Goal: Register for event/course

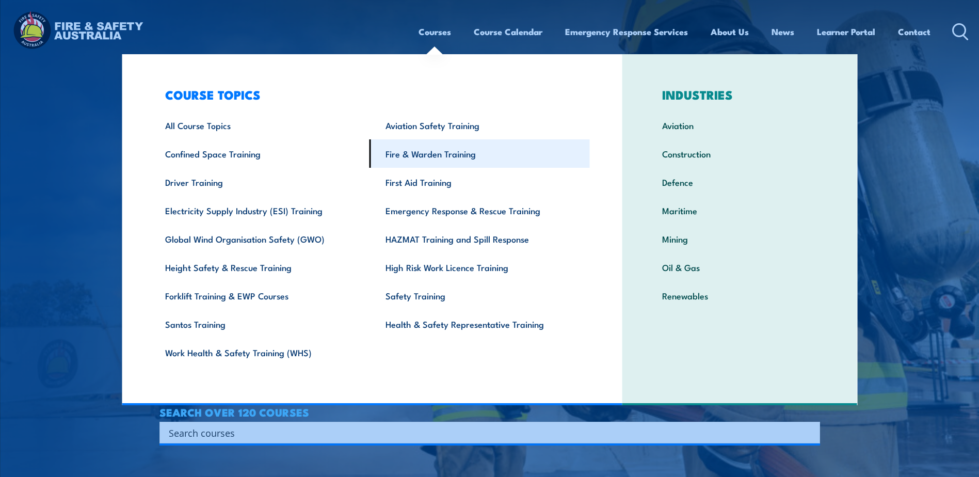
click at [425, 158] on link "Fire & Warden Training" at bounding box center [480, 153] width 220 height 28
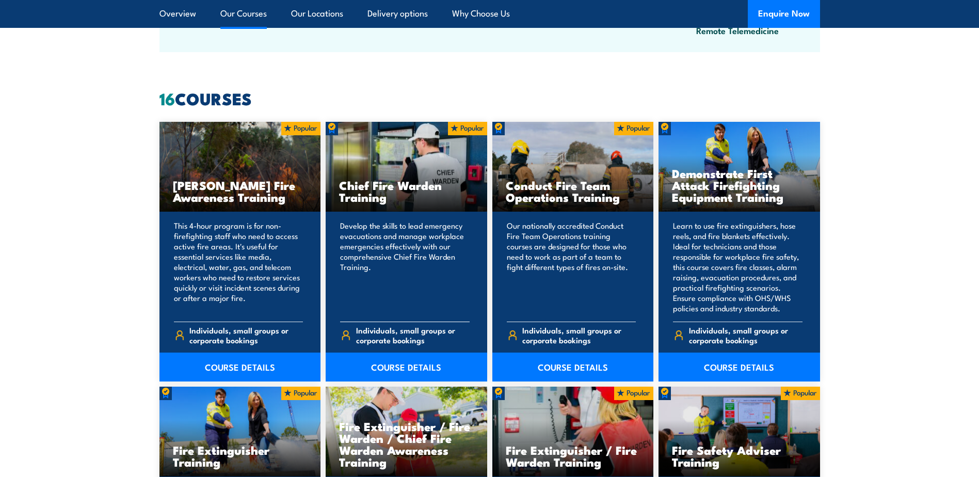
scroll to position [774, 0]
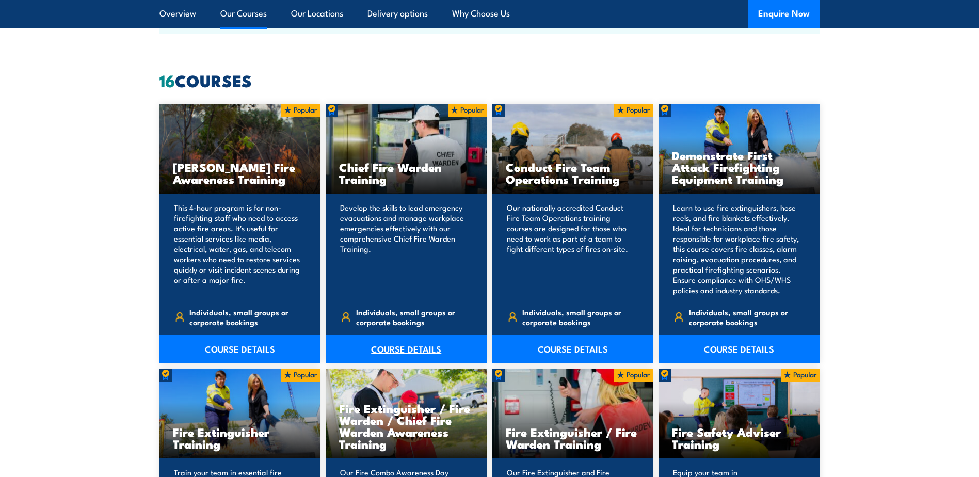
click at [385, 354] on link "COURSE DETAILS" at bounding box center [407, 348] width 162 height 29
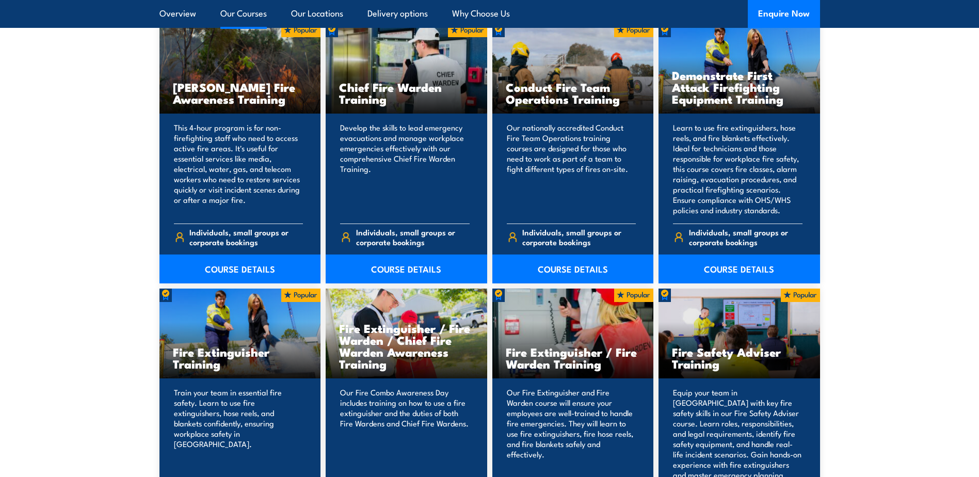
scroll to position [826, 0]
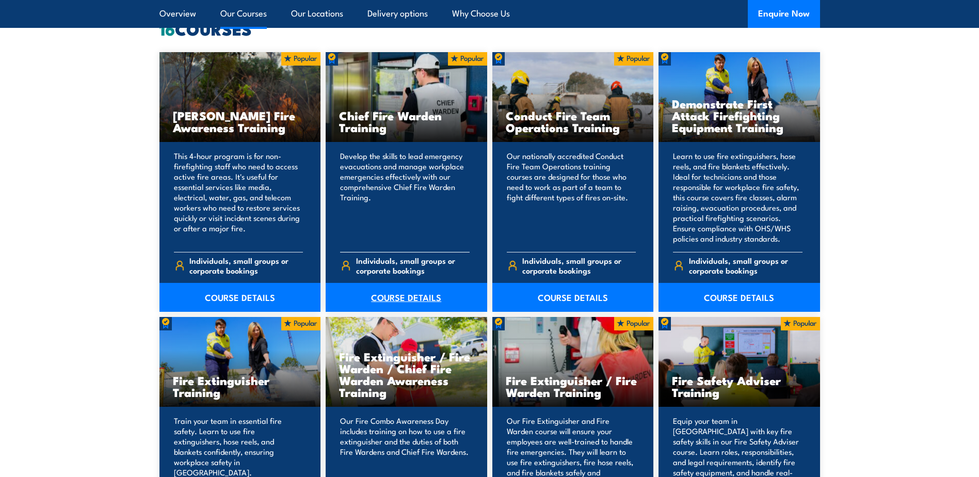
click at [425, 300] on link "COURSE DETAILS" at bounding box center [407, 297] width 162 height 29
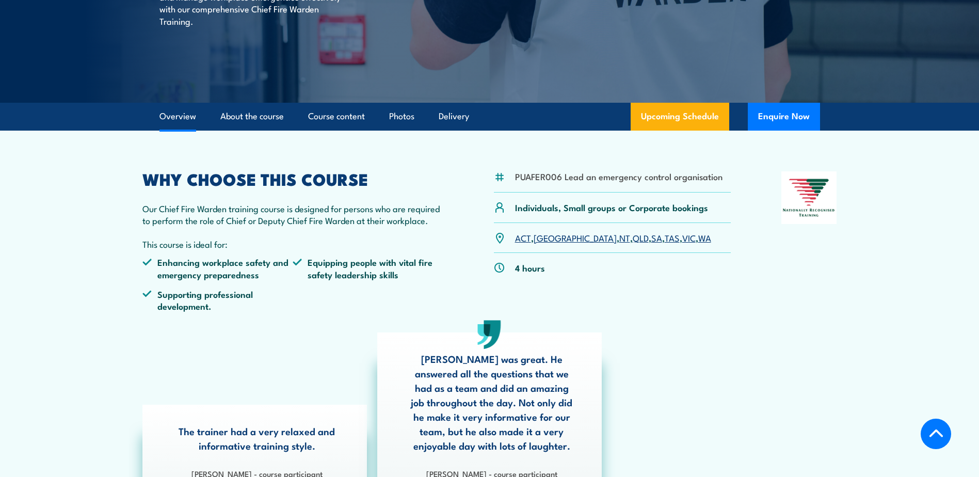
scroll to position [206, 0]
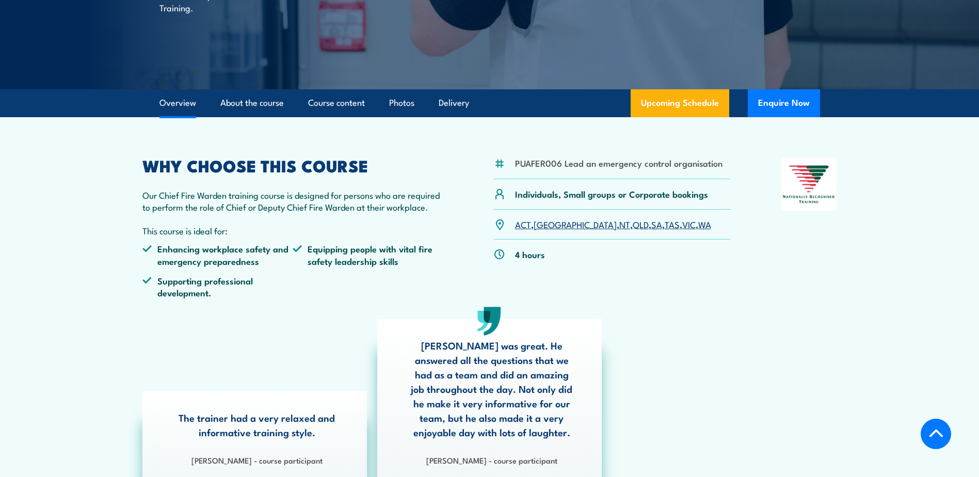
click at [633, 221] on link "QLD" at bounding box center [641, 224] width 16 height 12
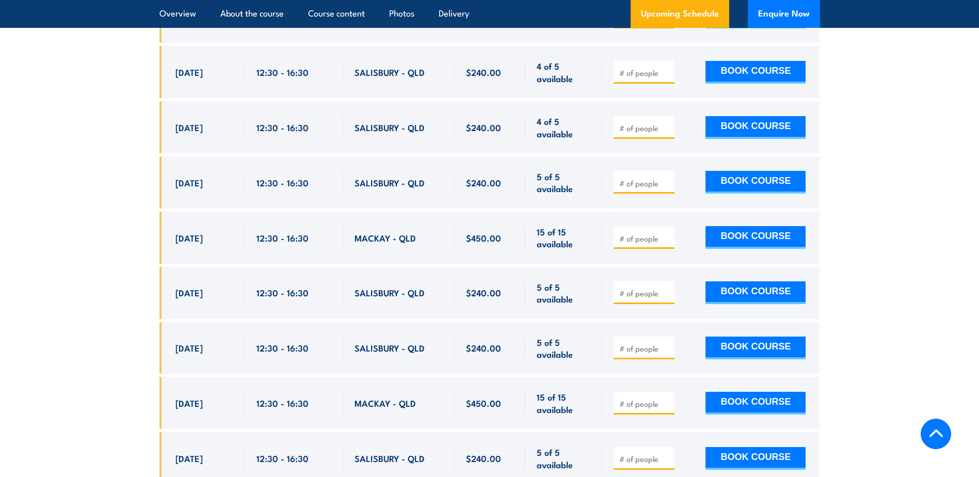
scroll to position [2097, 0]
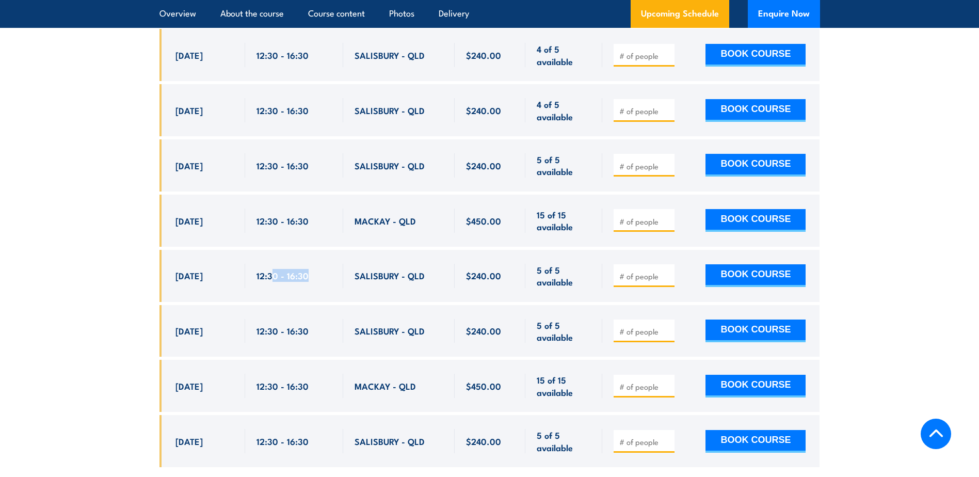
drag, startPoint x: 270, startPoint y: 263, endPoint x: 333, endPoint y: 265, distance: 63.0
click at [333, 265] on div "12:30 - 16:30" at bounding box center [294, 276] width 98 height 52
drag, startPoint x: 333, startPoint y: 265, endPoint x: 271, endPoint y: 207, distance: 84.7
click at [271, 215] on span "12:30 - 16:30" at bounding box center [283, 221] width 52 height 12
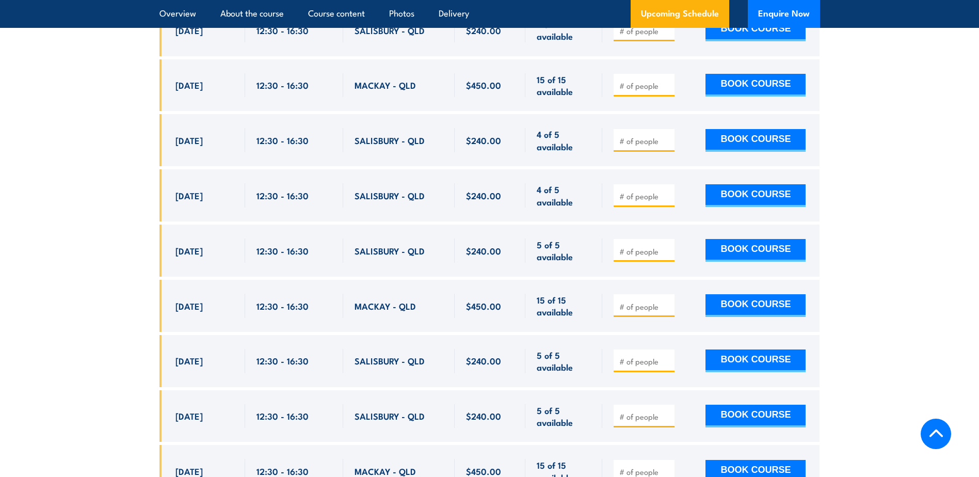
scroll to position [1993, 0]
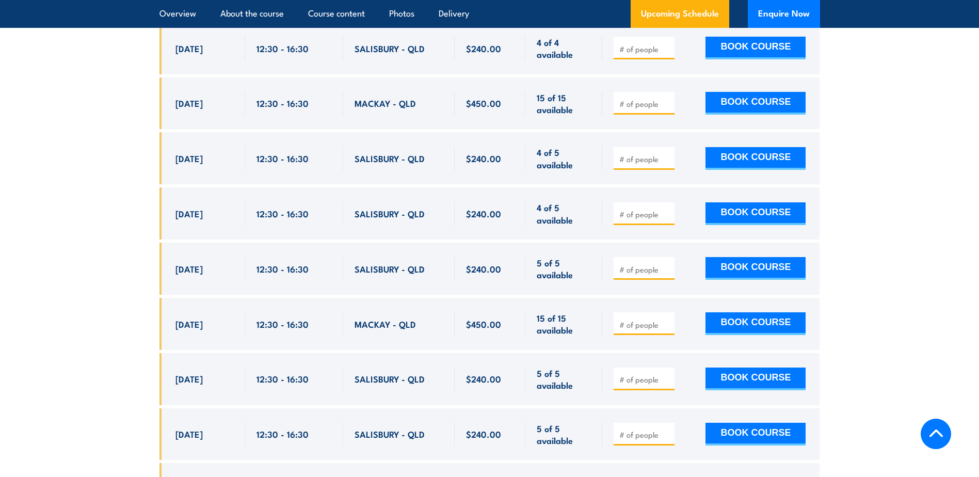
drag, startPoint x: 185, startPoint y: 146, endPoint x: 589, endPoint y: 151, distance: 404.2
click at [589, 151] on div "[DATE] 12:30 - 12:30" at bounding box center [489, 158] width 661 height 52
click at [196, 152] on span "[DATE]" at bounding box center [188, 158] width 27 height 12
drag, startPoint x: 173, startPoint y: 146, endPoint x: 578, endPoint y: 147, distance: 405.2
click at [581, 146] on div "[DATE] 12:30 - 12:30" at bounding box center [489, 158] width 661 height 52
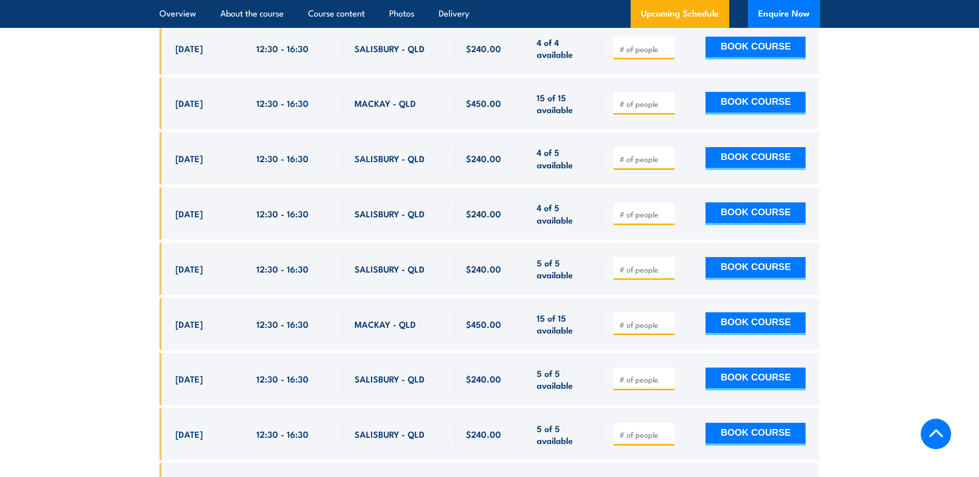
click at [134, 311] on section "UPCOMING SCHEDULE FOR - "Chief Fire Warden Training" [DATE] [DATE]" at bounding box center [489, 224] width 979 height 723
click at [614, 149] on div at bounding box center [644, 158] width 61 height 23
drag, startPoint x: 259, startPoint y: 204, endPoint x: 418, endPoint y: 198, distance: 159.1
click at [418, 198] on div "[DATE] 12:30 - 12:30" at bounding box center [489, 213] width 661 height 52
click at [422, 207] on span "SALISBURY - QLD" at bounding box center [390, 213] width 70 height 12
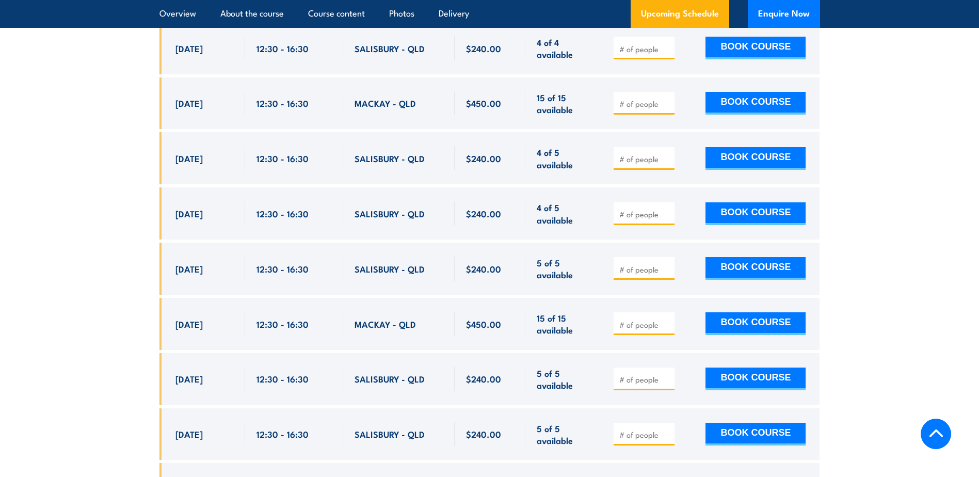
drag, startPoint x: 422, startPoint y: 197, endPoint x: 168, endPoint y: 194, distance: 254.5
click at [168, 194] on div "[DATE] 12:30 - 12:30" at bounding box center [489, 213] width 661 height 52
click at [134, 243] on section "UPCOMING SCHEDULE FOR - "Chief Fire Warden Training" [DATE] [DATE]" at bounding box center [489, 224] width 979 height 723
